Goal: Download file/media

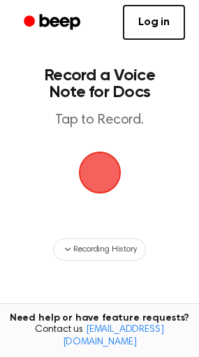
click at [96, 173] on span "button" at bounding box center [99, 173] width 48 height 48
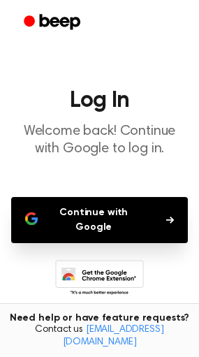
click at [89, 219] on button "Continue with Google" at bounding box center [99, 220] width 177 height 46
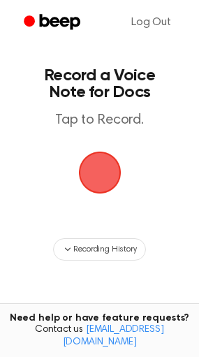
click at [103, 175] on span "button" at bounding box center [100, 172] width 68 height 68
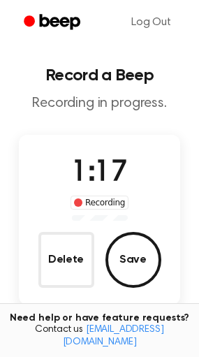
click at [92, 261] on button "Delete" at bounding box center [66, 260] width 56 height 56
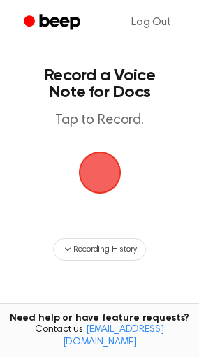
click at [89, 178] on span "button" at bounding box center [99, 172] width 67 height 67
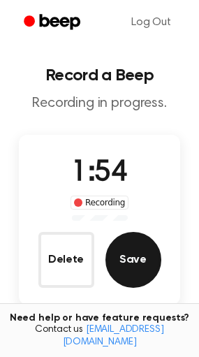
click at [136, 276] on button "Save" at bounding box center [134, 260] width 56 height 56
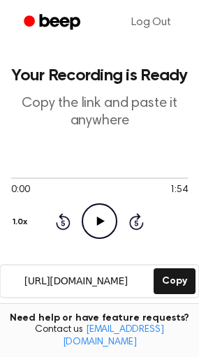
click at [95, 224] on icon "Play Audio" at bounding box center [100, 221] width 36 height 36
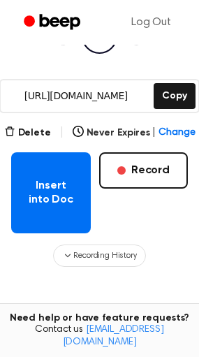
scroll to position [197, 0]
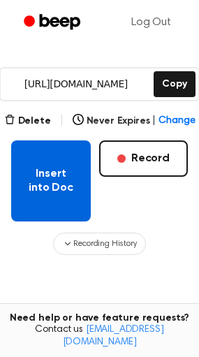
click at [68, 184] on button "Insert into Doc" at bounding box center [51, 180] width 80 height 81
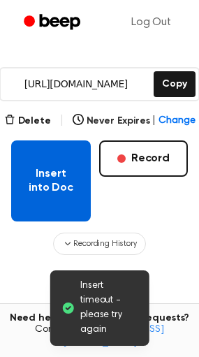
click at [68, 189] on button "Insert into Doc" at bounding box center [51, 180] width 80 height 81
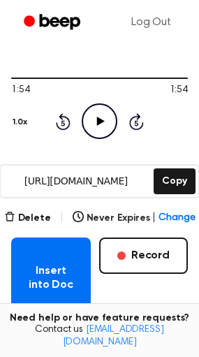
scroll to position [101, 0]
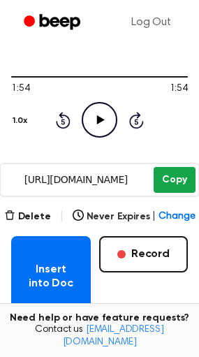
click at [160, 175] on button "Copy" at bounding box center [174, 180] width 41 height 26
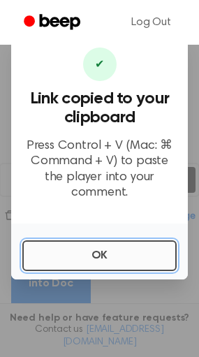
click at [99, 256] on button "OK" at bounding box center [99, 255] width 154 height 31
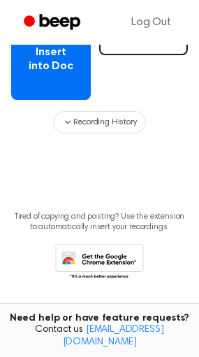
scroll to position [322, 0]
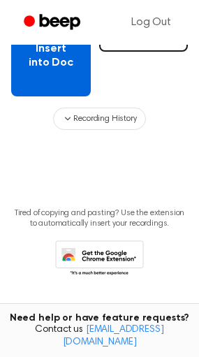
click at [70, 78] on button "Insert into Doc" at bounding box center [51, 55] width 80 height 81
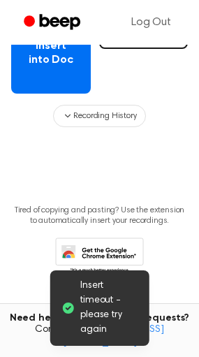
scroll to position [328, 0]
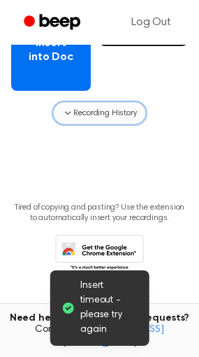
click at [94, 120] on button "Recording History" at bounding box center [99, 113] width 92 height 22
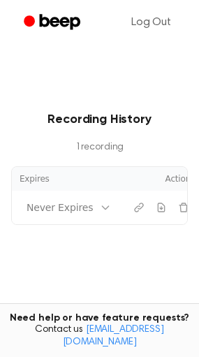
scroll to position [0, 140]
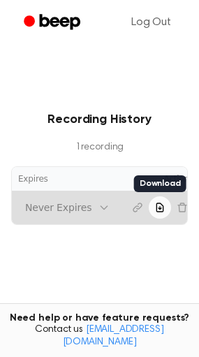
click at [154, 210] on icon "Download recording" at bounding box center [159, 207] width 11 height 11
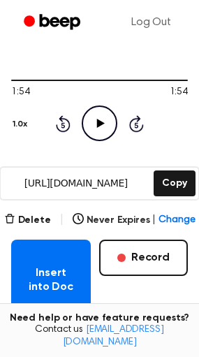
scroll to position [0, 0]
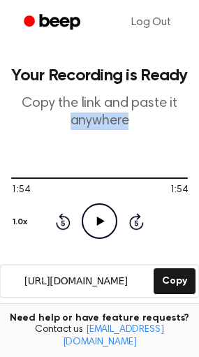
drag, startPoint x: 199, startPoint y: 108, endPoint x: 205, endPoint y: 115, distance: 9.5
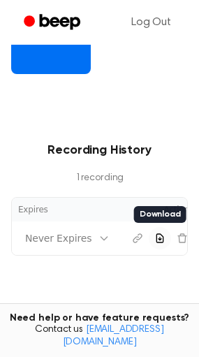
scroll to position [354, 0]
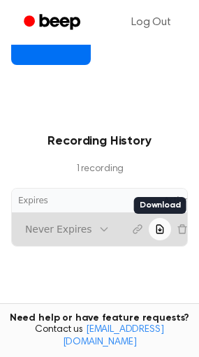
click at [157, 228] on icon "Download recording" at bounding box center [160, 229] width 6 height 8
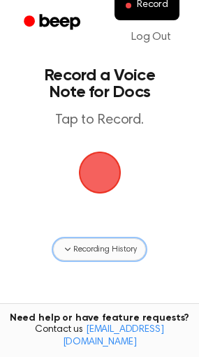
click at [106, 242] on button "Recording History" at bounding box center [99, 249] width 92 height 22
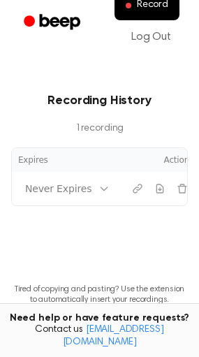
scroll to position [209, 0]
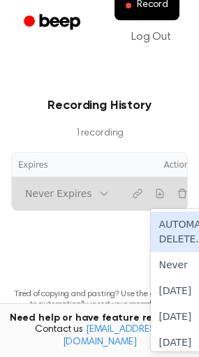
click at [87, 194] on tr "Today 1:54 6 results available. Use Up and Down to choose options, press Enter …" at bounding box center [37, 194] width 330 height 34
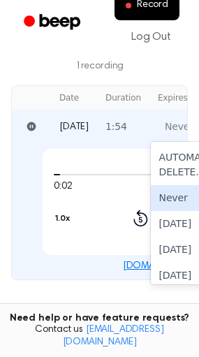
scroll to position [283, 0]
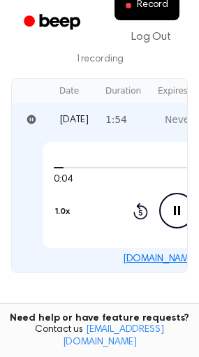
click at [147, 290] on main "Record a Voice Note for Docs Tap to Record. Recording History 1 recording Date …" at bounding box center [99, 89] width 199 height 744
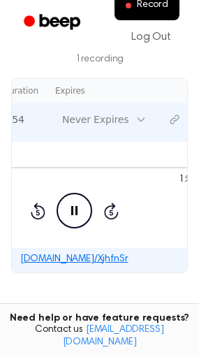
scroll to position [0, 140]
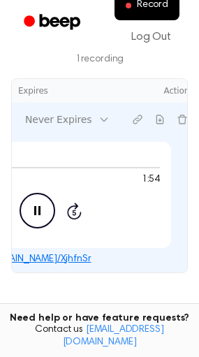
click at [33, 201] on icon "Pause Audio" at bounding box center [38, 211] width 36 height 36
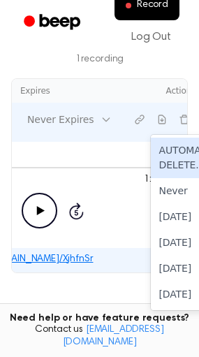
scroll to position [0, 0]
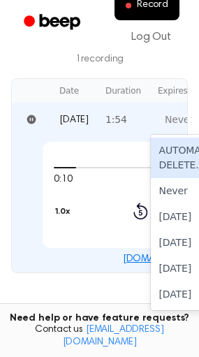
click at [89, 119] on tr "Today 1:54 6 results available. Use Up and Down to choose options, press Enter …" at bounding box center [177, 120] width 330 height 34
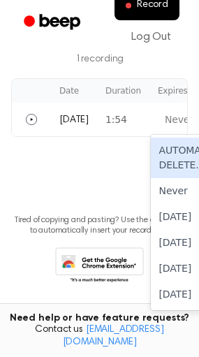
click at [51, 201] on main "Record a Voice Note for Docs Tap to Record. Recording History 1 recording Date …" at bounding box center [99, 21] width 199 height 608
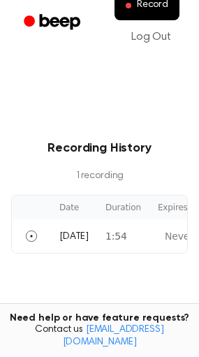
scroll to position [178, 0]
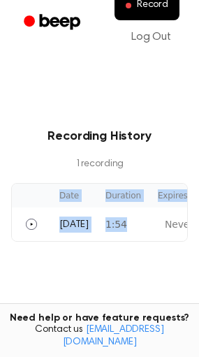
drag, startPoint x: 134, startPoint y: 221, endPoint x: 143, endPoint y: 242, distance: 22.6
click at [143, 242] on div "Date Duration Expires Actions Today 1:54 Never Expires" at bounding box center [99, 212] width 177 height 59
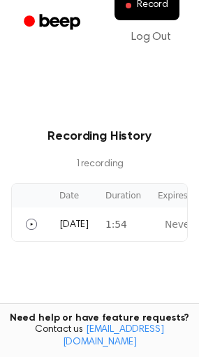
click at [136, 275] on main "Record a Voice Note for Docs Tap to Record. Recording History 1 recording Date …" at bounding box center [99, 126] width 199 height 608
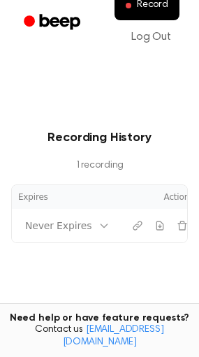
scroll to position [175, 0]
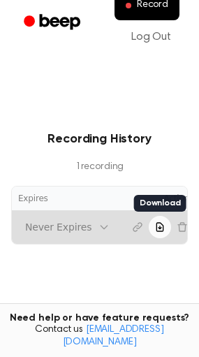
click at [149, 229] on button "Download recording" at bounding box center [160, 227] width 22 height 22
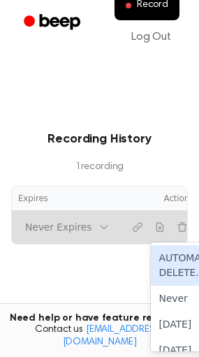
scroll to position [0, 0]
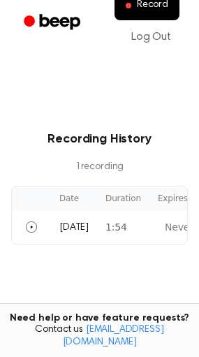
drag, startPoint x: 74, startPoint y: 224, endPoint x: 0, endPoint y: 103, distance: 141.8
click at [0, 103] on main "Record a Voice Note for Docs Tap to Record. Recording History 1 recording Date …" at bounding box center [99, 129] width 199 height 608
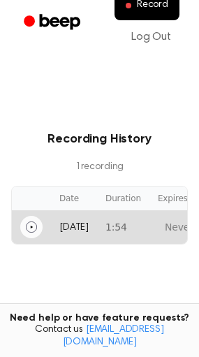
click at [33, 231] on icon "Play" at bounding box center [31, 226] width 11 height 11
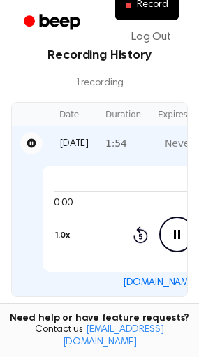
scroll to position [271, 0]
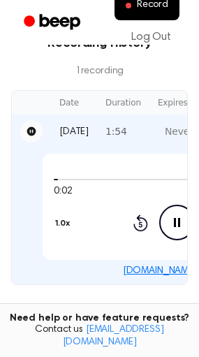
drag, startPoint x: 103, startPoint y: 283, endPoint x: 134, endPoint y: 280, distance: 30.9
click at [134, 280] on td "0:02 1:54 1.0x Rewind 5 seconds Pause Audio Skip 5 seconds beep.audio/XjhfnSr" at bounding box center [177, 216] width 330 height 136
click at [166, 275] on td "0:02 1:54 1.0x Rewind 5 seconds Pause Audio Skip 5 seconds beep.audio/XjhfnSr" at bounding box center [177, 216] width 330 height 136
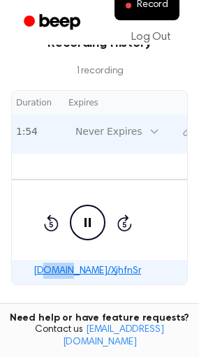
scroll to position [0, 96]
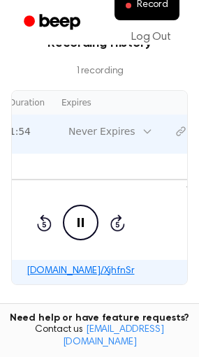
click at [65, 226] on icon "Pause Audio" at bounding box center [81, 223] width 36 height 36
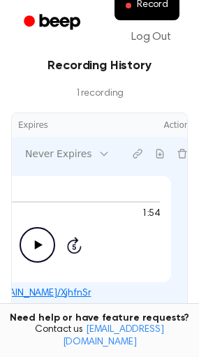
scroll to position [199, 0]
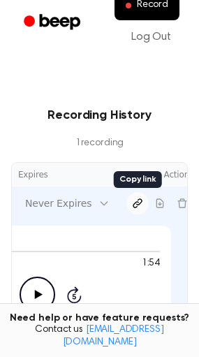
click at [126, 194] on button "Copy link" at bounding box center [137, 203] width 22 height 22
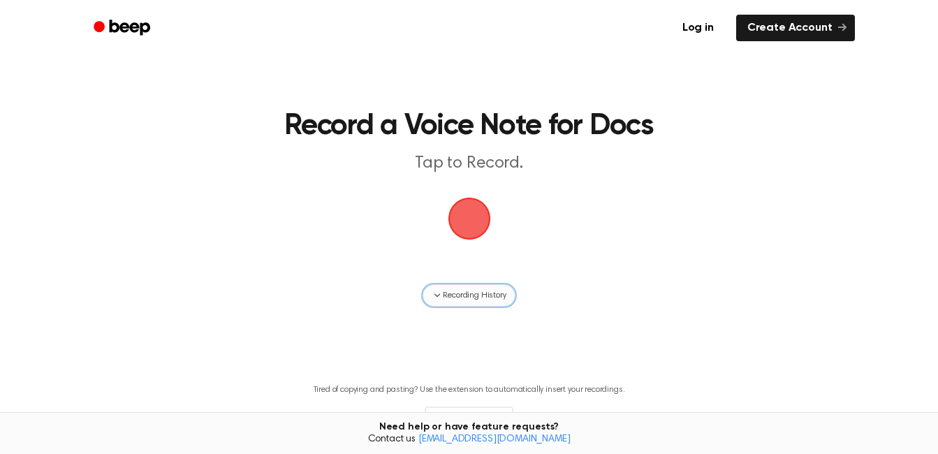
click at [479, 300] on span "Recording History" at bounding box center [474, 295] width 63 height 13
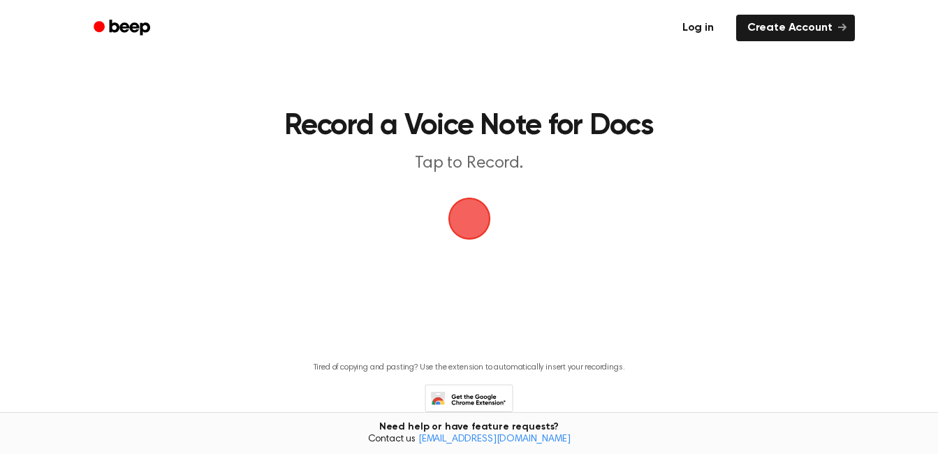
click at [702, 38] on link "Log in" at bounding box center [698, 28] width 59 height 32
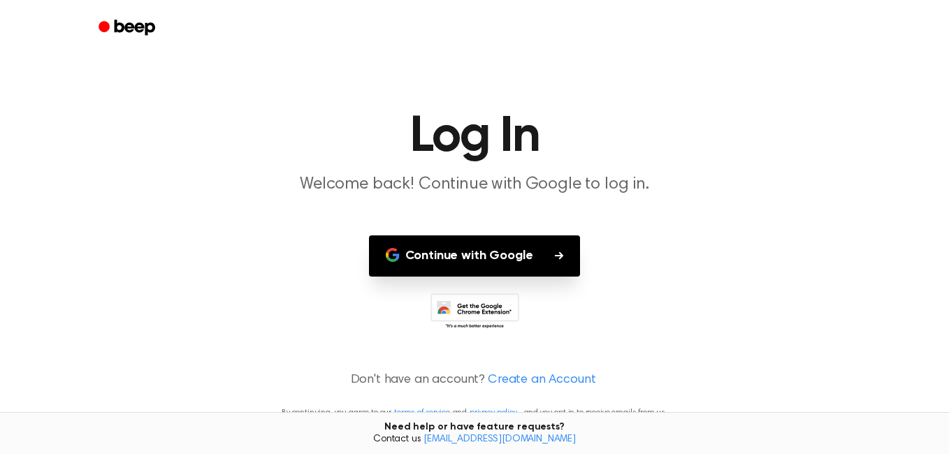
click at [524, 252] on button "Continue with Google" at bounding box center [475, 255] width 212 height 41
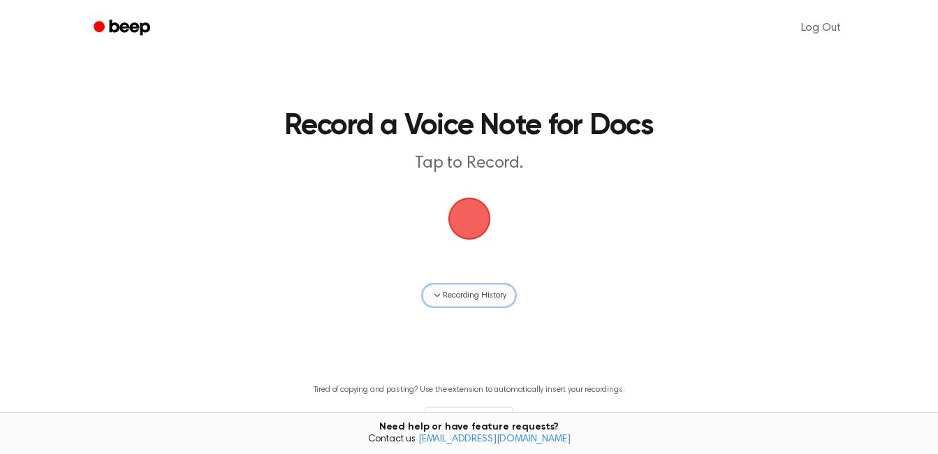
click at [468, 303] on button "Recording History" at bounding box center [469, 295] width 92 height 22
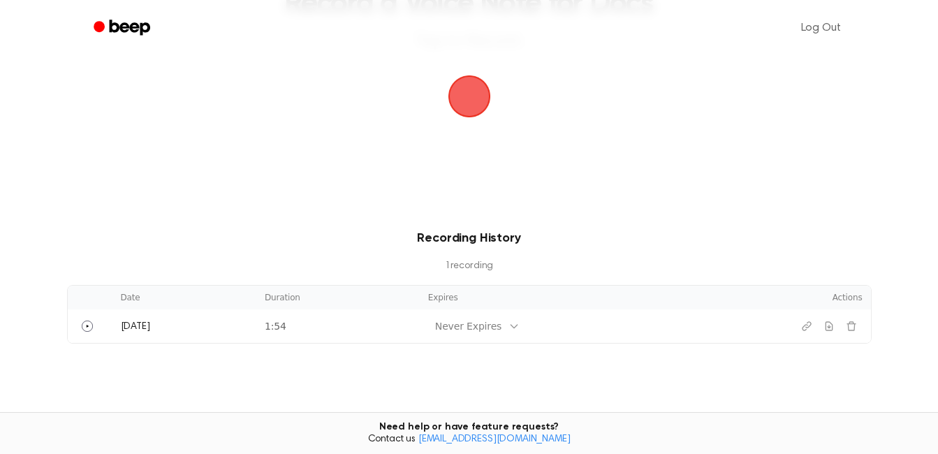
scroll to position [177, 0]
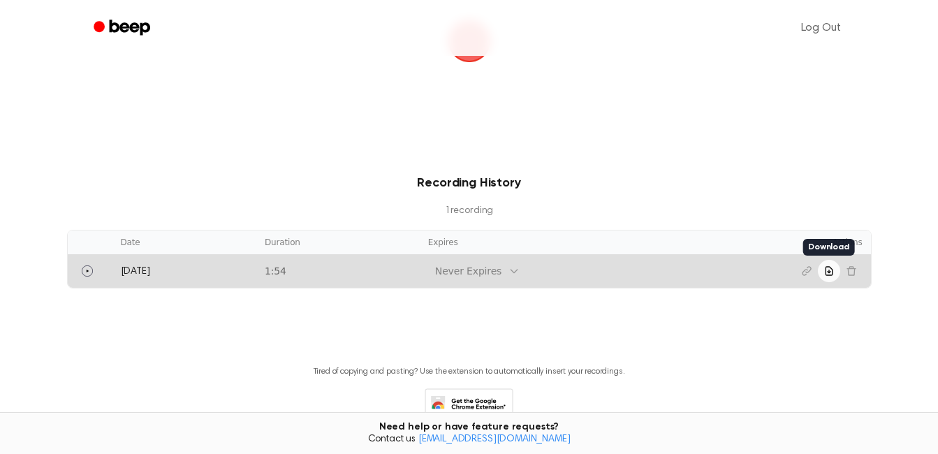
click at [829, 270] on icon "Download recording" at bounding box center [829, 271] width 6 height 8
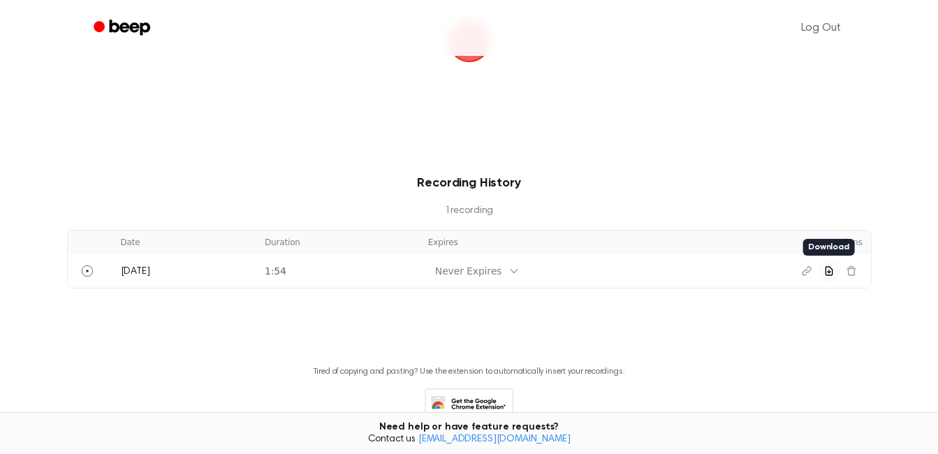
click at [852, 54] on div "Log Out" at bounding box center [469, 28] width 771 height 56
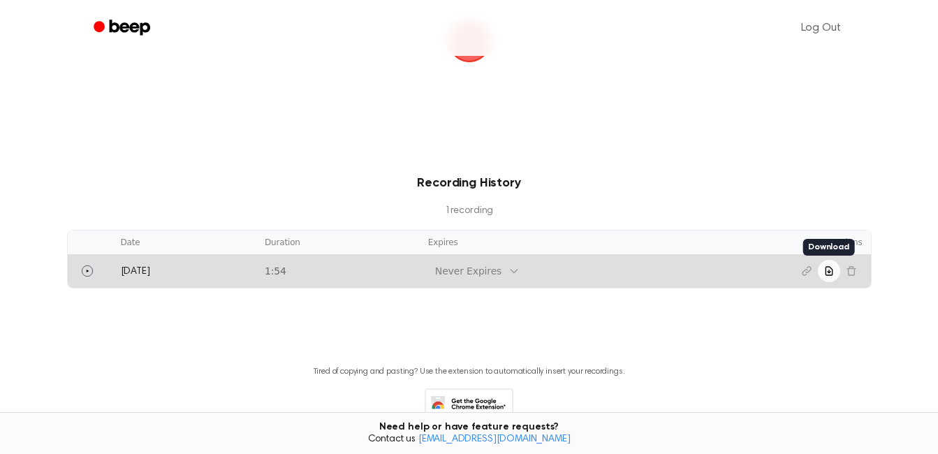
click at [477, 279] on div "Never Expires" at bounding box center [468, 271] width 80 height 17
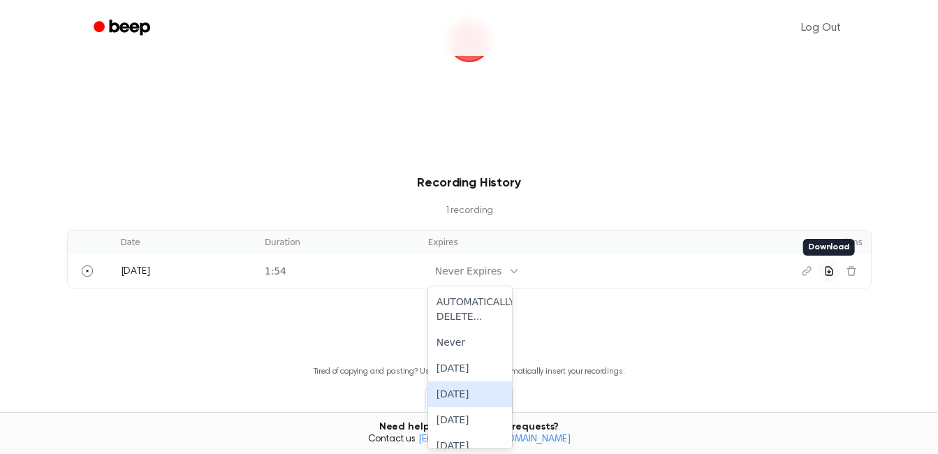
click at [631, 314] on main "Record a Voice Note for Docs Tap to Record. Recording History 1 recording Date …" at bounding box center [469, 145] width 938 height 644
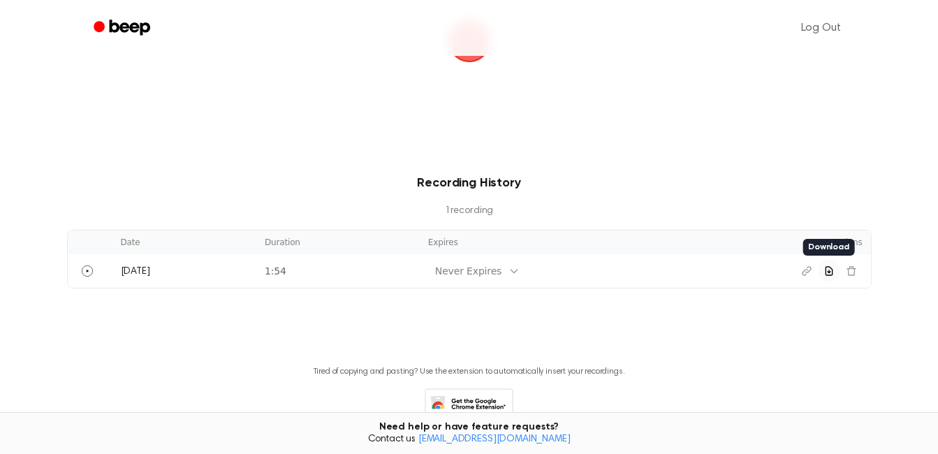
click at [483, 399] on icon at bounding box center [469, 407] width 89 height 38
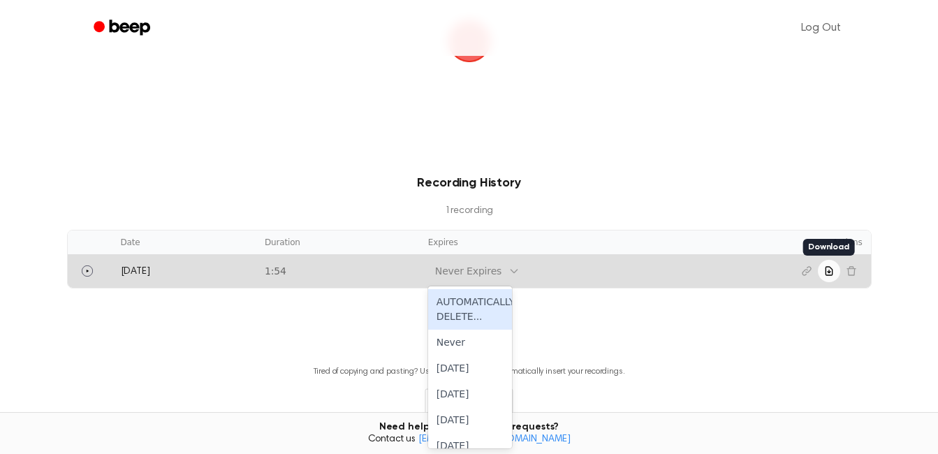
click at [509, 264] on div at bounding box center [514, 271] width 11 height 20
click at [478, 302] on div "AUTOMATICALLY DELETE..." at bounding box center [470, 309] width 84 height 41
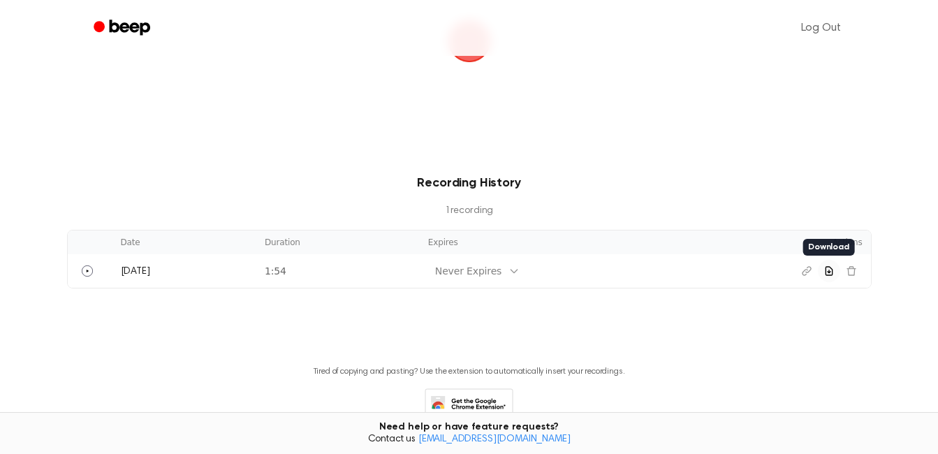
click at [554, 314] on main "Record a Voice Note for Docs Tap to Record. Recording History 1 recording Date …" at bounding box center [469, 145] width 938 height 644
drag, startPoint x: 574, startPoint y: 286, endPoint x: 877, endPoint y: 82, distance: 364.5
click at [877, 82] on main "Record a Voice Note for Docs Tap to Record. Recording History 1 recording Date …" at bounding box center [469, 145] width 938 height 644
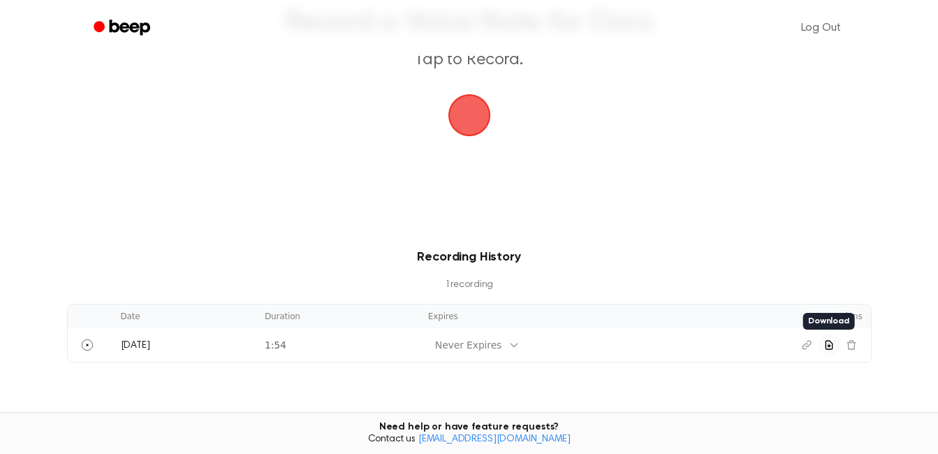
scroll to position [0, 0]
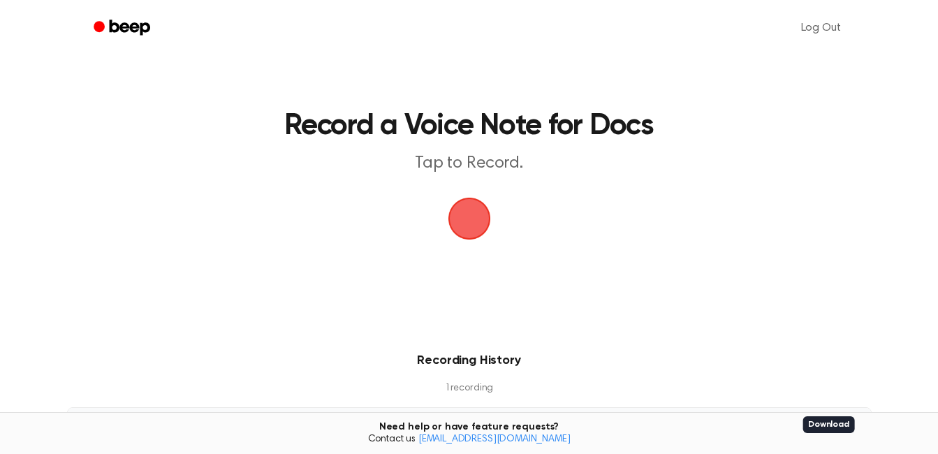
drag, startPoint x: 456, startPoint y: 289, endPoint x: 738, endPoint y: 130, distance: 323.5
click at [738, 130] on h1 "Record a Voice Note for Docs" at bounding box center [469, 126] width 637 height 29
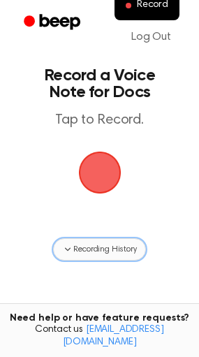
click at [101, 246] on span "Recording History" at bounding box center [104, 249] width 63 height 13
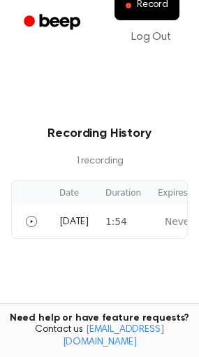
scroll to position [0, 140]
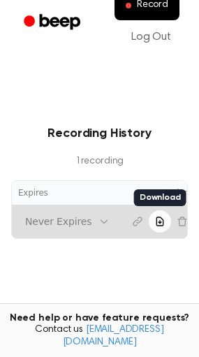
click at [154, 222] on icon "Download recording" at bounding box center [159, 221] width 11 height 11
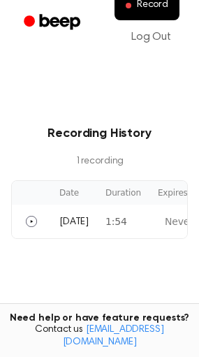
scroll to position [0, 0]
